Goal: Use online tool/utility: Use online tool/utility

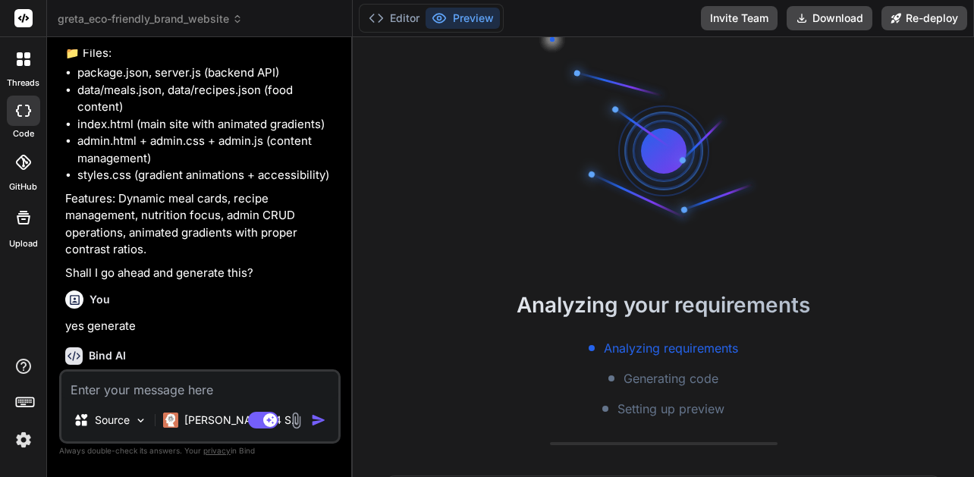
click at [643, 161] on div at bounding box center [663, 150] width 91 height 91
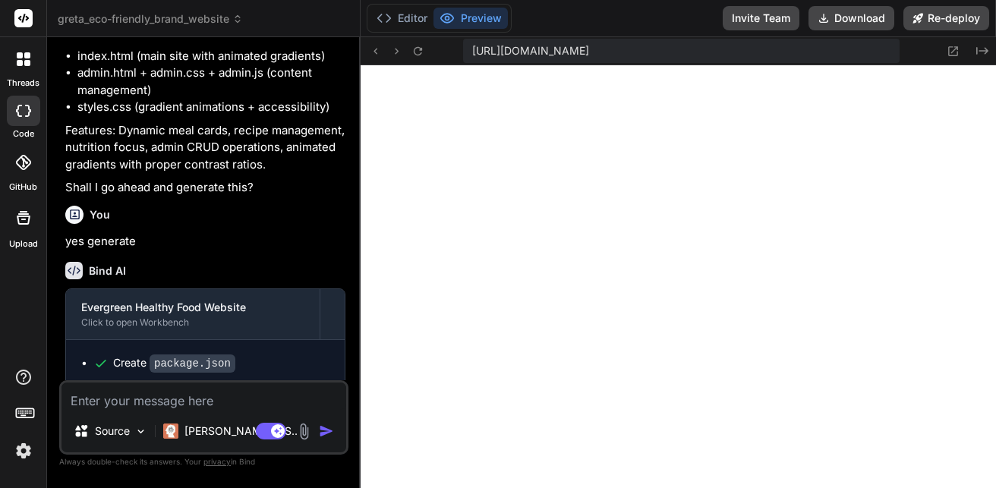
scroll to position [2078, 0]
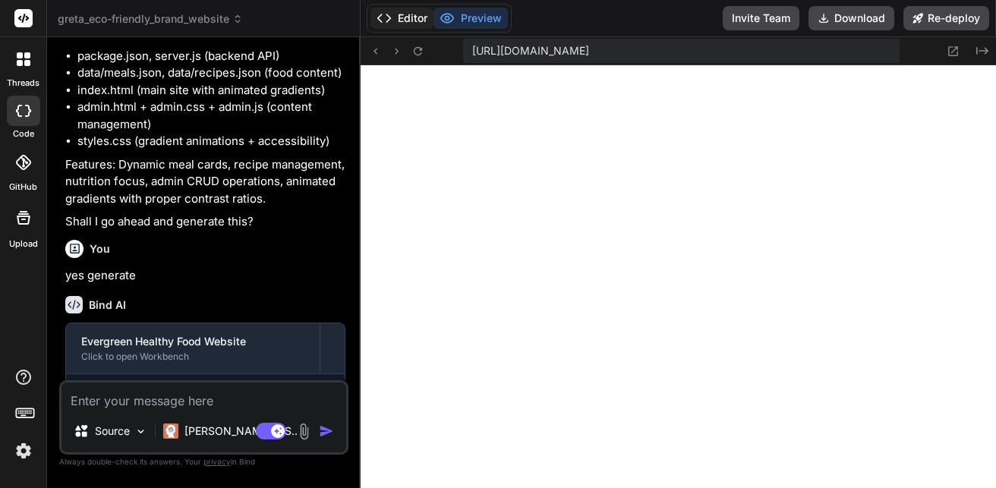
click at [390, 14] on icon at bounding box center [383, 18] width 15 height 15
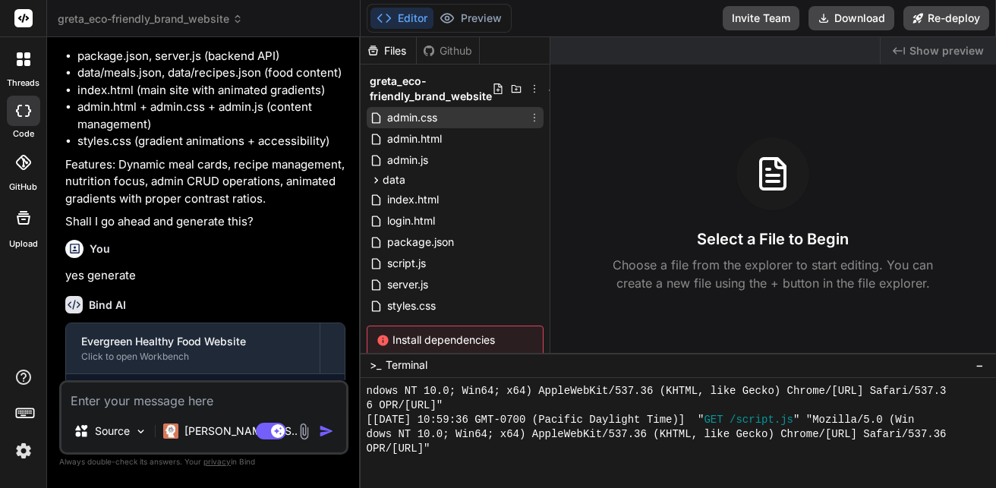
click at [457, 125] on div "admin.css" at bounding box center [455, 117] width 177 height 21
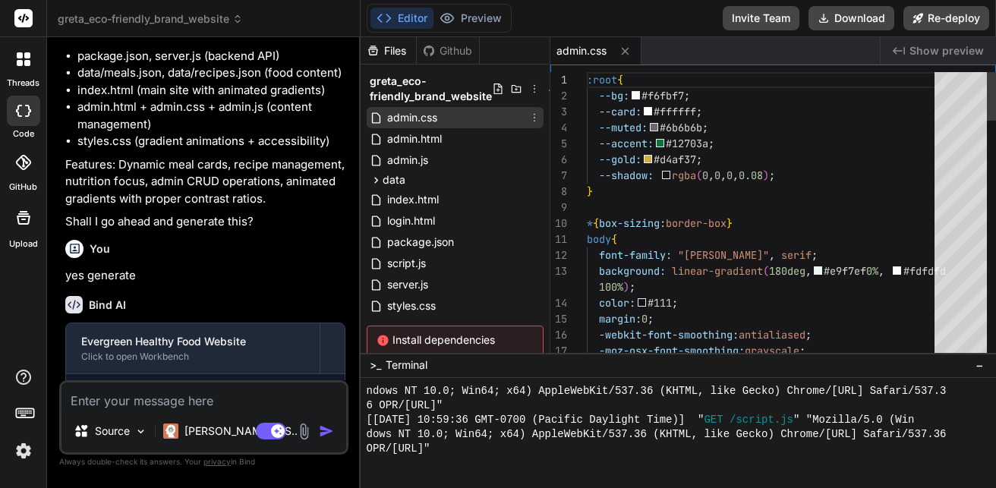
type textarea "x"
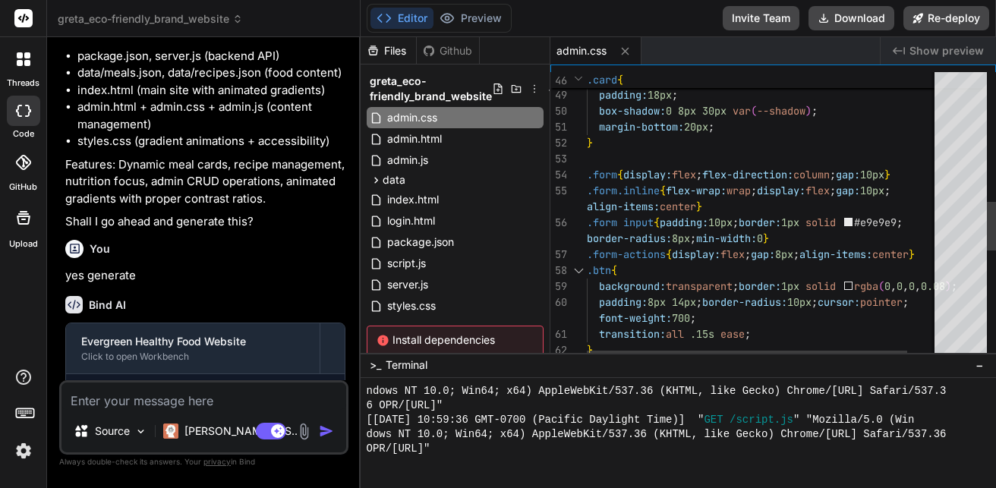
click at [579, 269] on div at bounding box center [578, 271] width 20 height 16
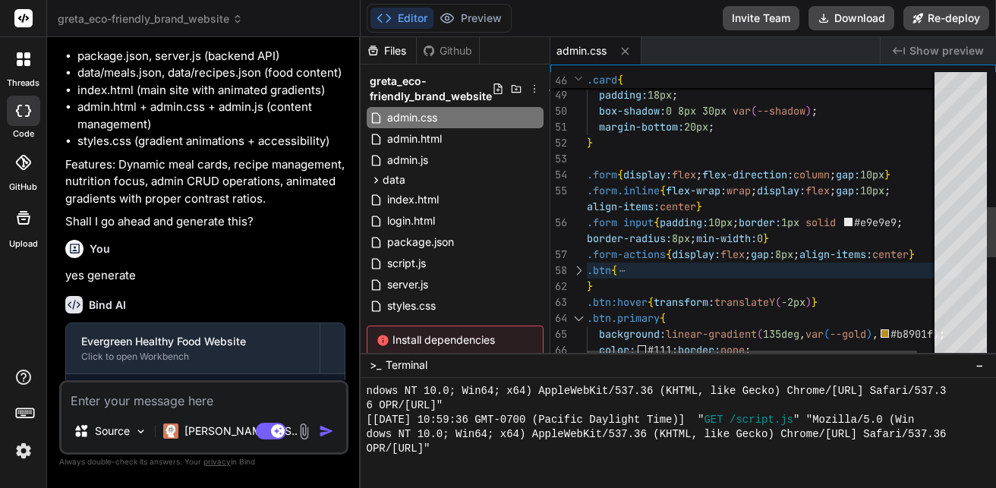
click at [579, 272] on div at bounding box center [578, 271] width 20 height 16
click at [577, 269] on div at bounding box center [578, 271] width 20 height 16
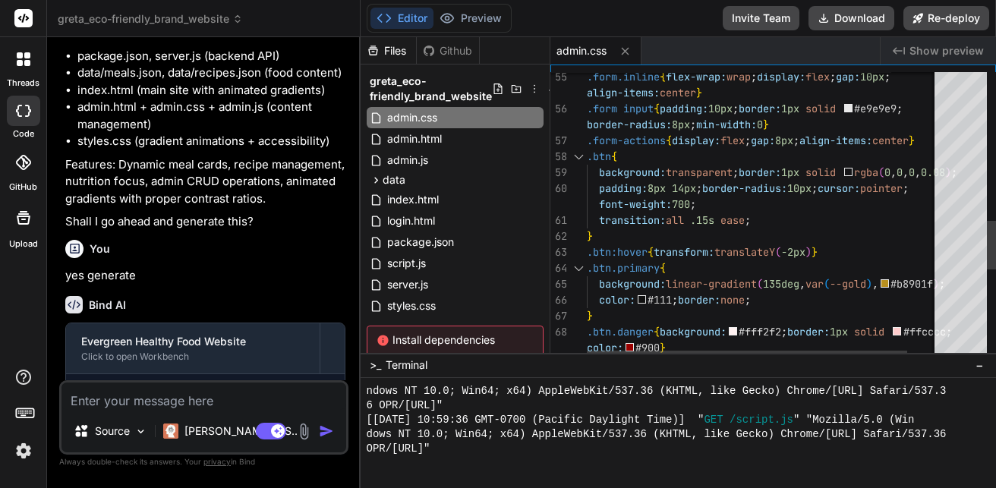
scroll to position [0, 0]
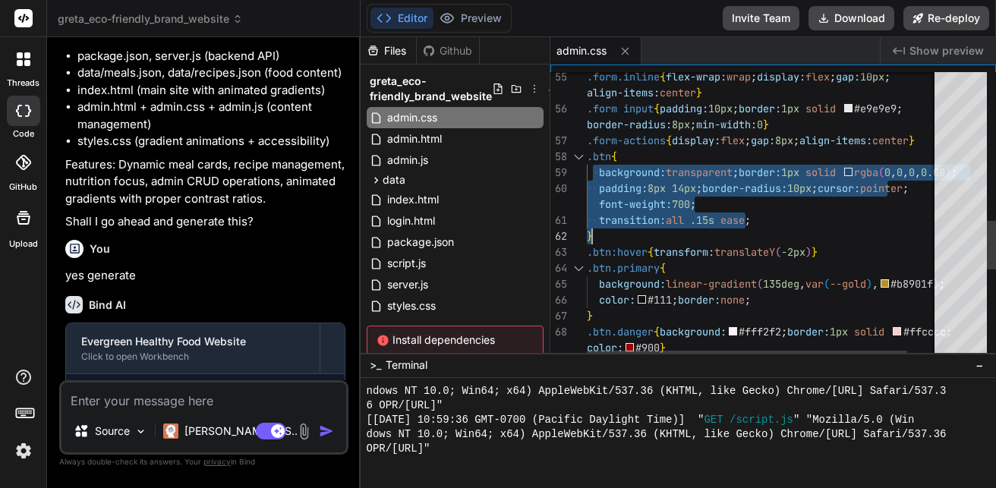
drag, startPoint x: 590, startPoint y: 157, endPoint x: 635, endPoint y: 228, distance: 84.0
click at [631, 228] on div ".form.inline { flex-wrap: wrap ; display: flex ; gap: 10px ; align-items: cente…" at bounding box center [780, 42] width 387 height 1698
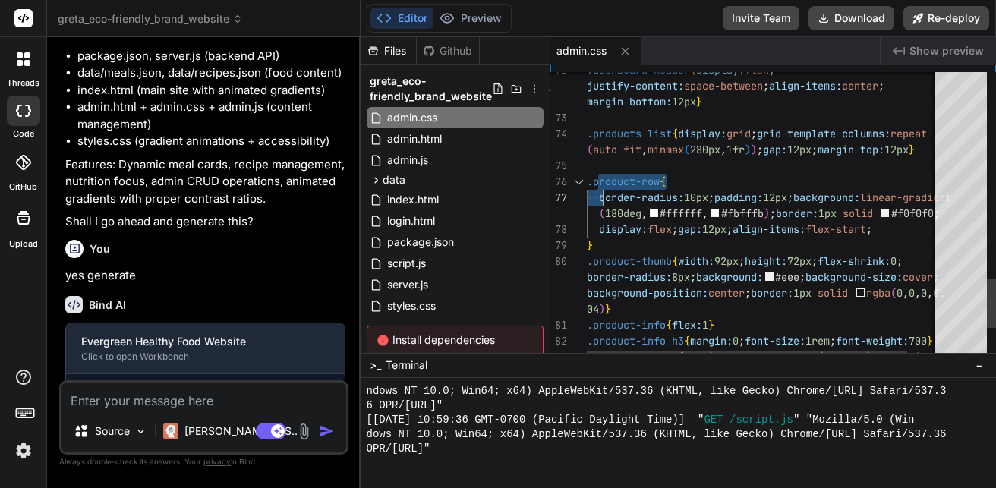
drag, startPoint x: 595, startPoint y: 179, endPoint x: 611, endPoint y: 190, distance: 19.2
drag, startPoint x: 593, startPoint y: 181, endPoint x: 596, endPoint y: 194, distance: 13.1
drag, startPoint x: 587, startPoint y: 186, endPoint x: 607, endPoint y: 207, distance: 29.0
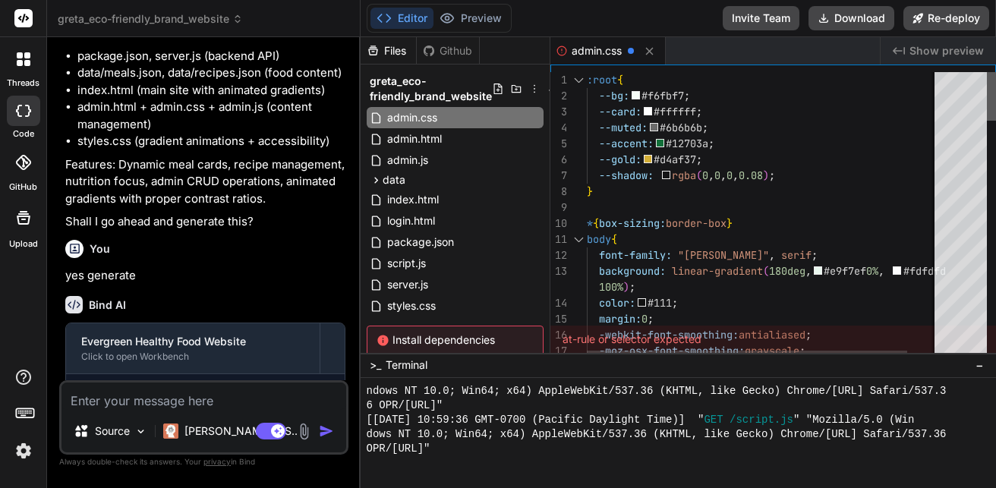
click at [974, 72] on div at bounding box center [991, 96] width 9 height 49
click at [483, 148] on div "admin.html" at bounding box center [455, 138] width 177 height 21
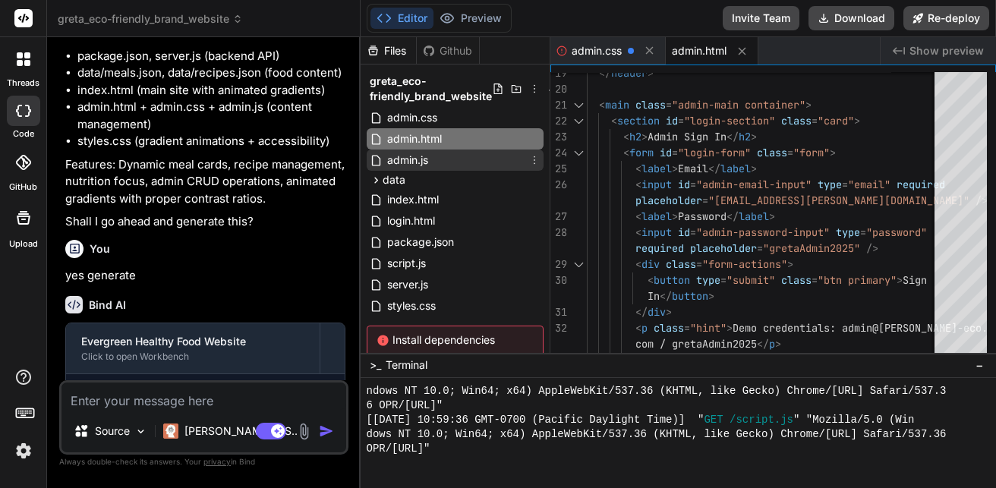
click at [433, 159] on div "admin.js" at bounding box center [455, 159] width 177 height 21
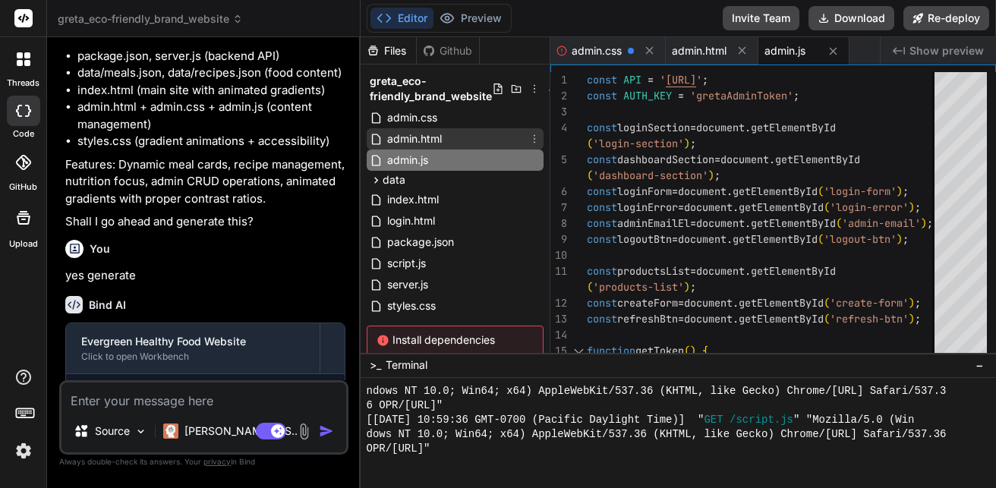
click at [514, 131] on div "admin.html" at bounding box center [455, 138] width 177 height 21
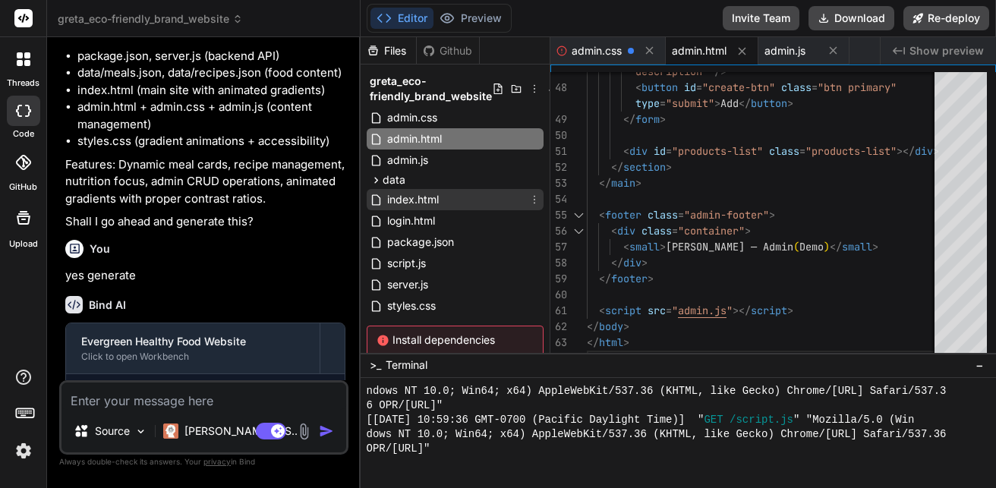
click at [404, 194] on span "index.html" at bounding box center [412, 199] width 55 height 18
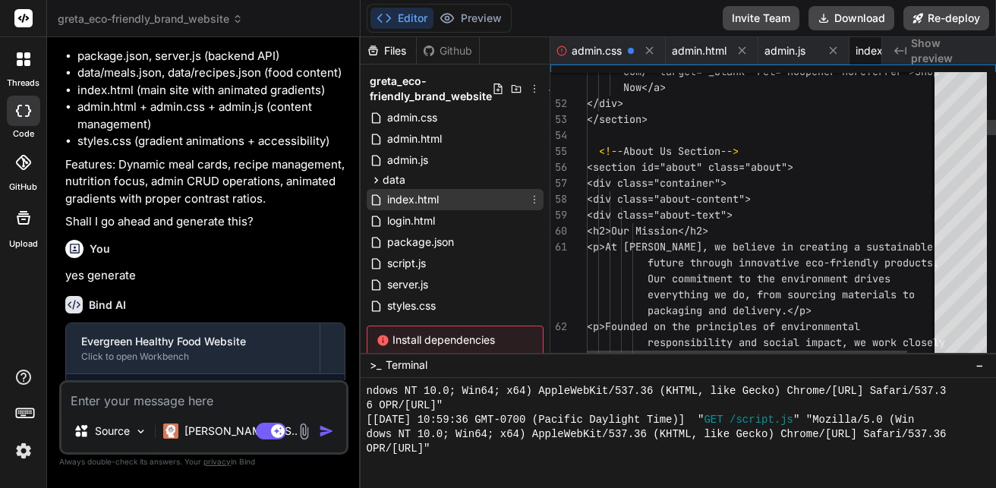
scroll to position [0, 60]
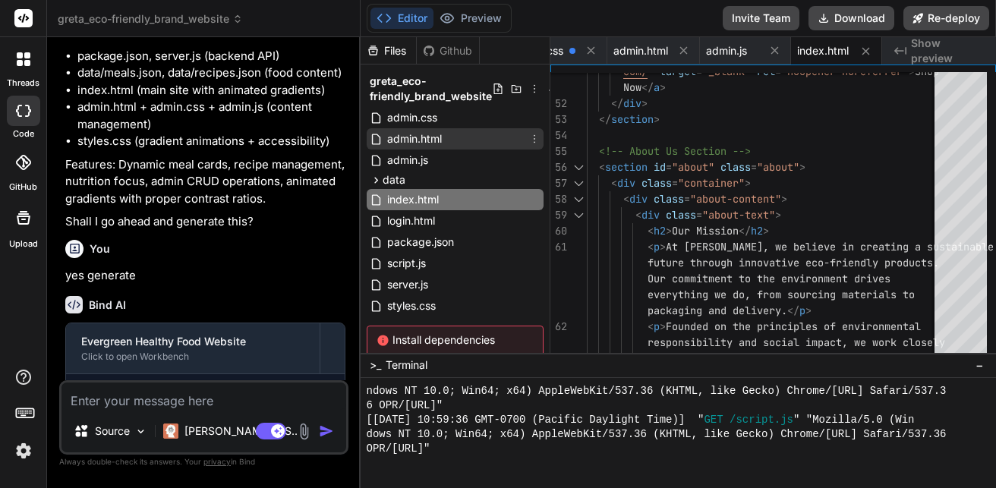
click at [452, 129] on div "admin.html" at bounding box center [455, 138] width 177 height 21
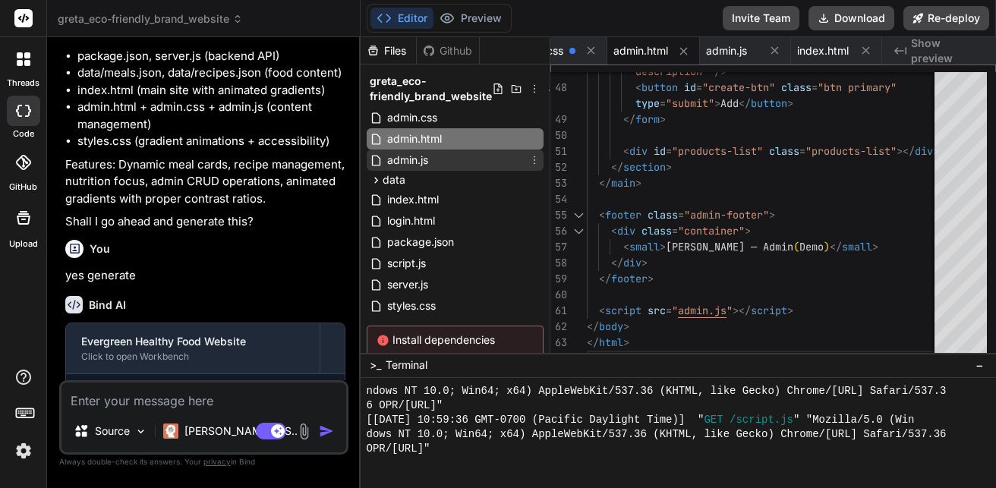
click at [426, 161] on span "admin.js" at bounding box center [407, 160] width 44 height 18
type textarea "adminEmailEl.textContent = 'Admin'; logoutBtn.style.display = 'inline-block'; s…"
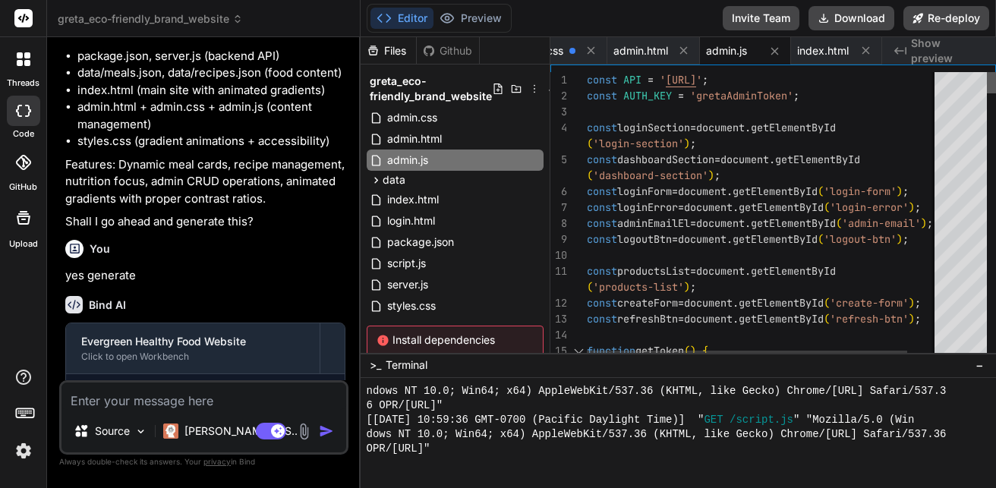
click at [974, 72] on div at bounding box center [991, 82] width 9 height 21
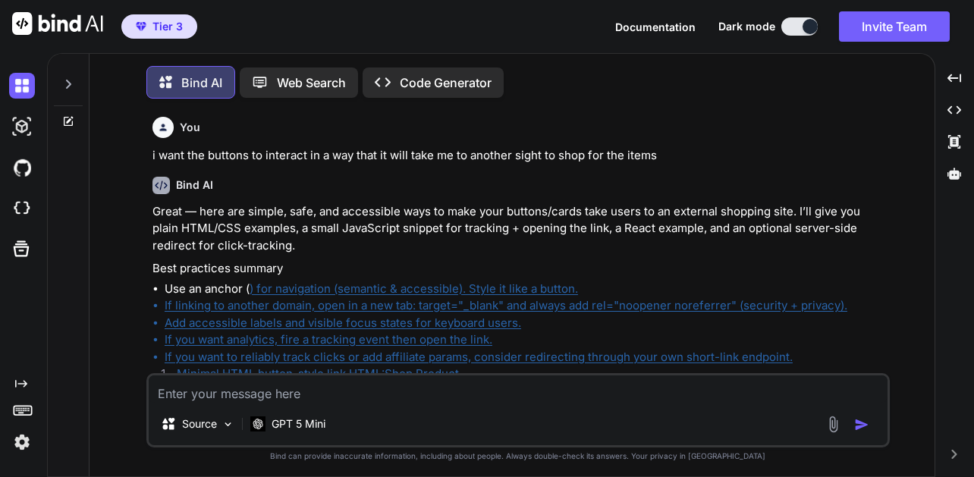
type textarea "x"
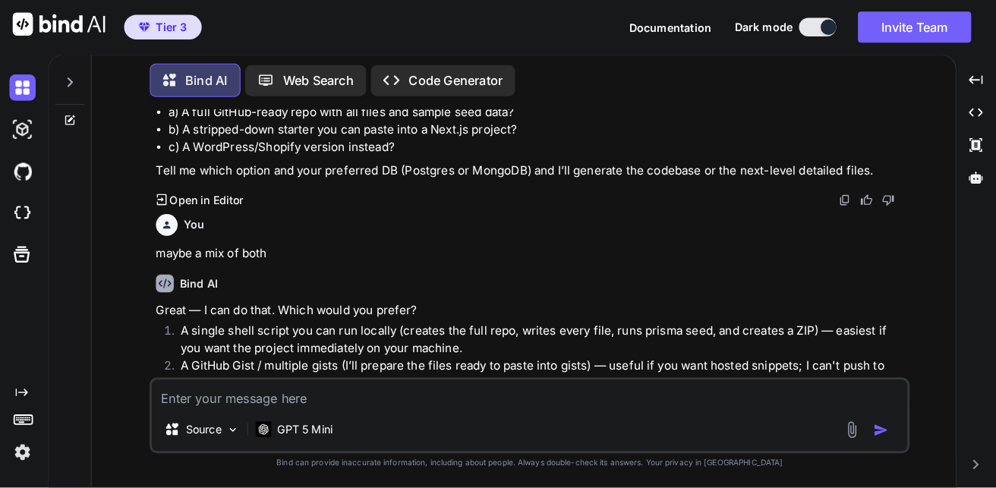
scroll to position [7067, 0]
